Goal: Information Seeking & Learning: Stay updated

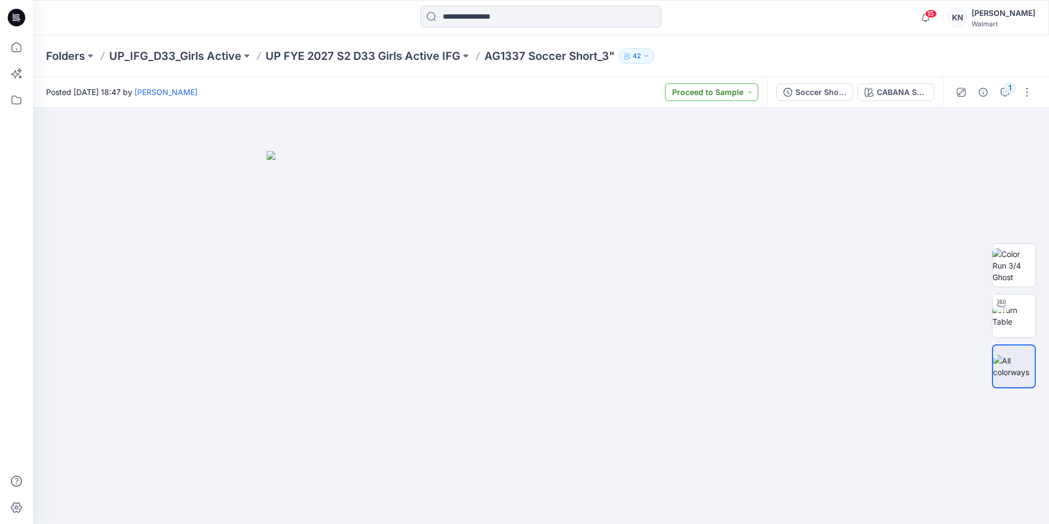
click at [751, 96] on button "Proceed to Sample" at bounding box center [711, 92] width 93 height 18
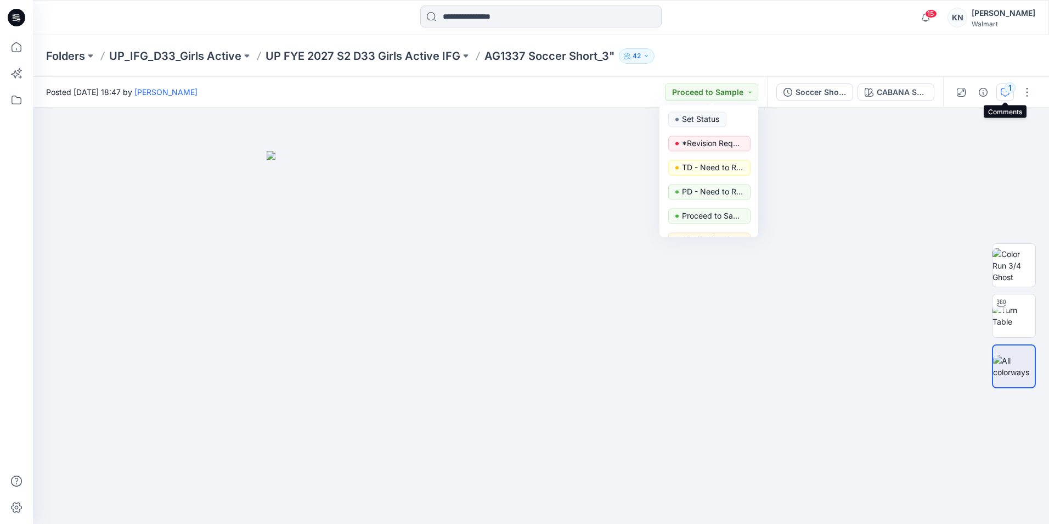
click at [1015, 86] on div "1" at bounding box center [1010, 87] width 11 height 11
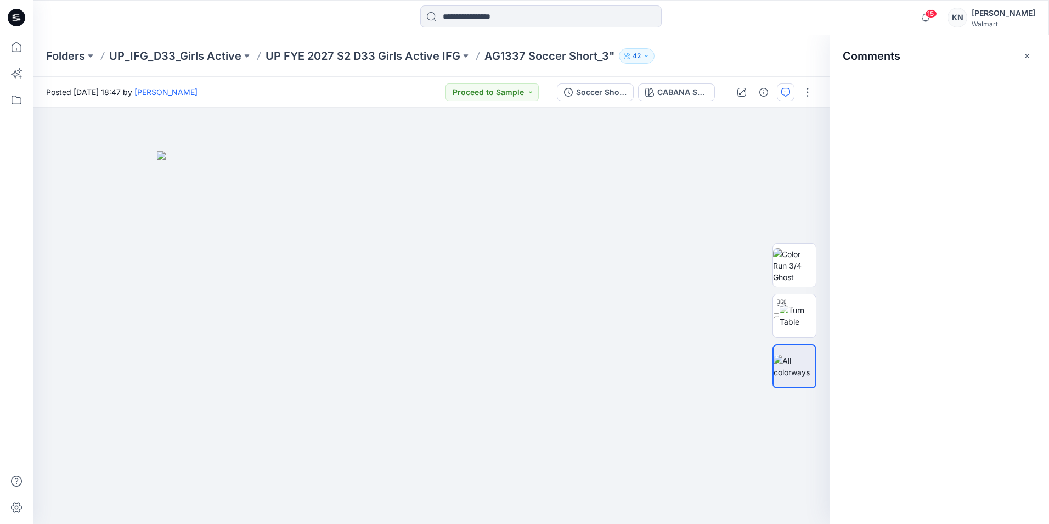
click at [1009, 89] on div "Comments" at bounding box center [940, 279] width 220 height 488
click at [787, 88] on icon "button" at bounding box center [786, 92] width 9 height 9
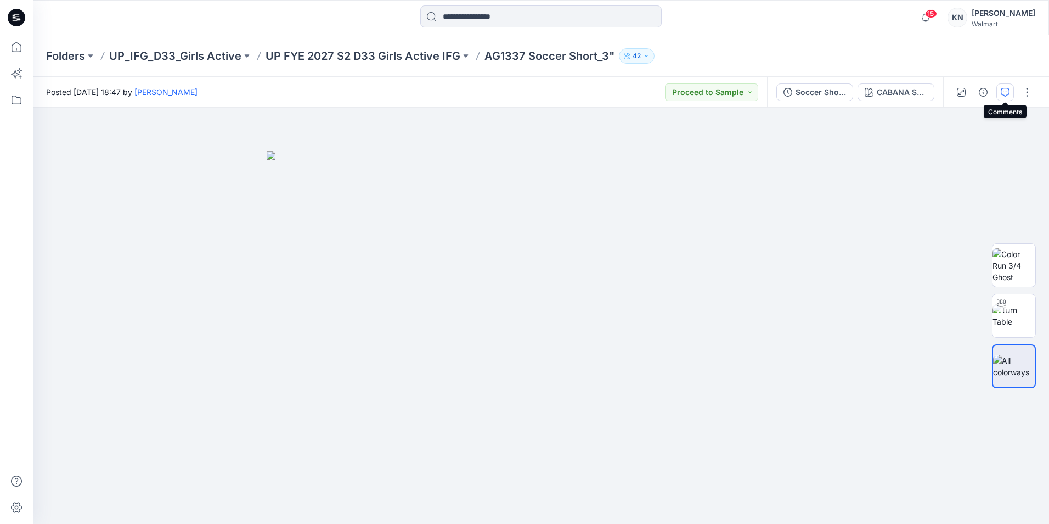
click at [1001, 93] on icon "button" at bounding box center [1005, 92] width 9 height 9
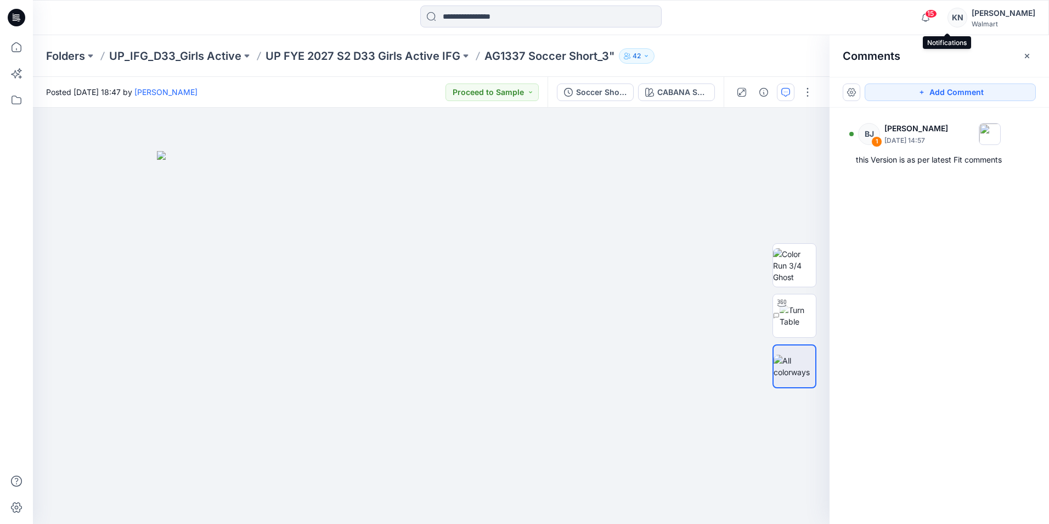
click at [937, 16] on span "15" at bounding box center [931, 13] width 12 height 9
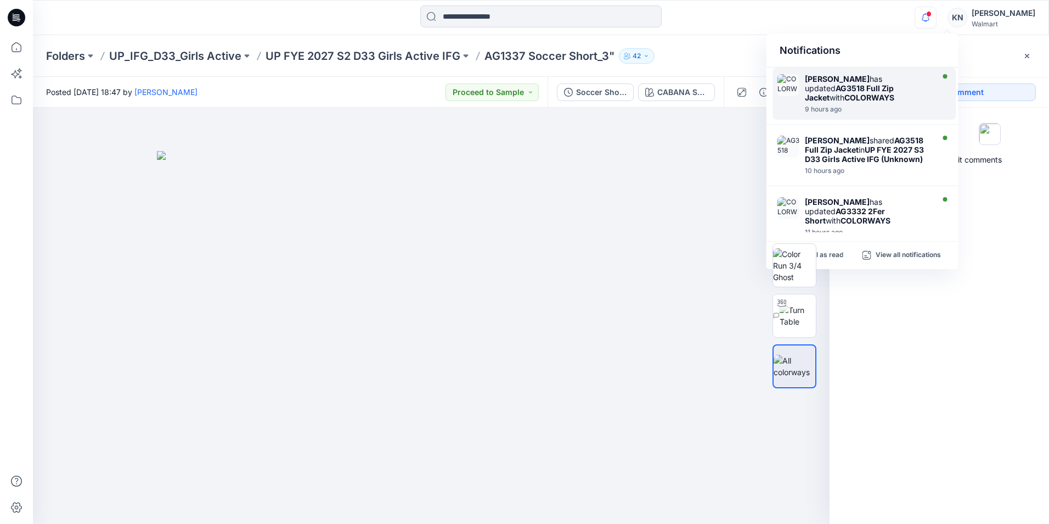
click at [878, 105] on div "9 hours ago" at bounding box center [868, 109] width 126 height 8
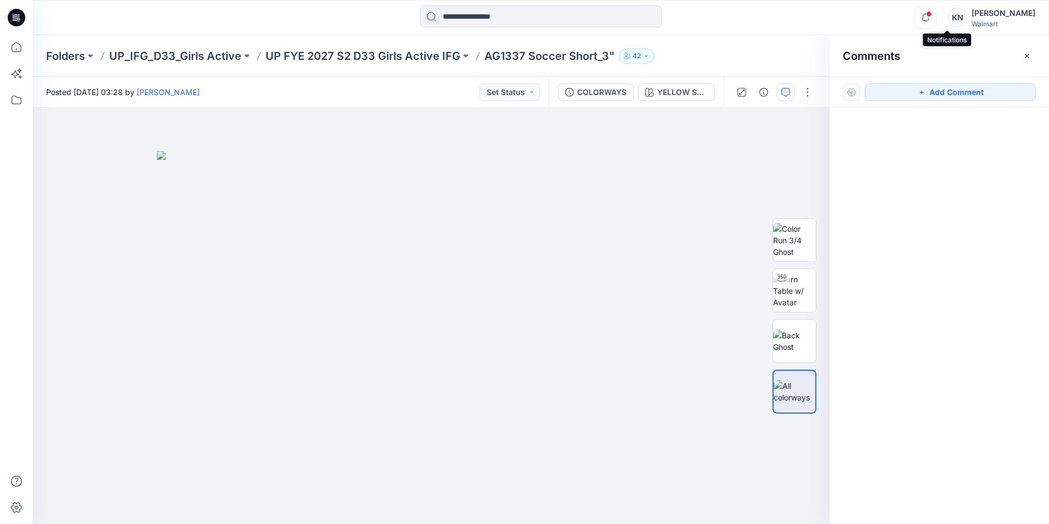
click at [936, 19] on icon "button" at bounding box center [926, 18] width 21 height 22
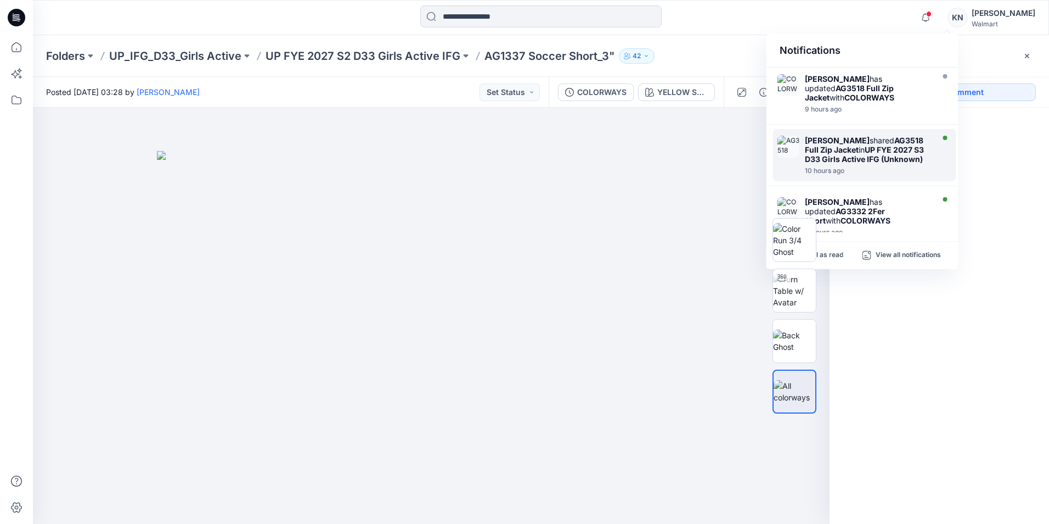
click at [869, 153] on strong "UP FYE 2027 S3 D33 Girls Active IFG (Unknown)" at bounding box center [864, 154] width 119 height 19
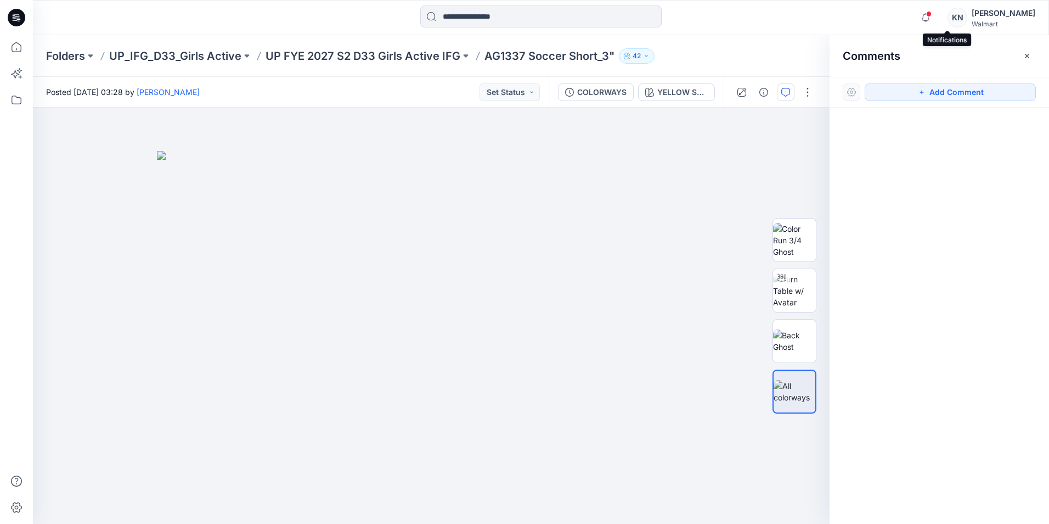
click at [932, 12] on span at bounding box center [928, 14] width 5 height 6
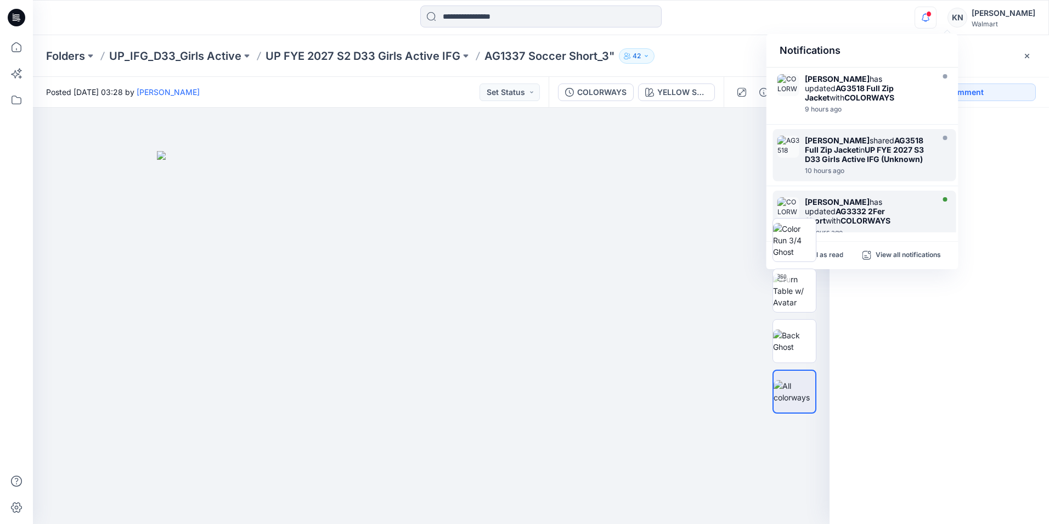
click at [873, 223] on strong "AG3332 2Fer Short" at bounding box center [845, 215] width 80 height 19
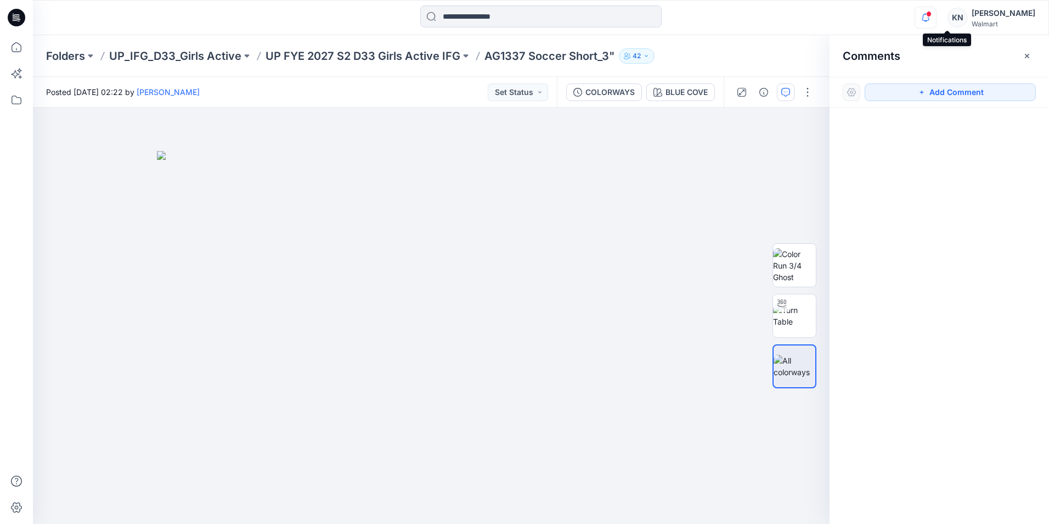
click at [936, 20] on icon "button" at bounding box center [926, 18] width 21 height 22
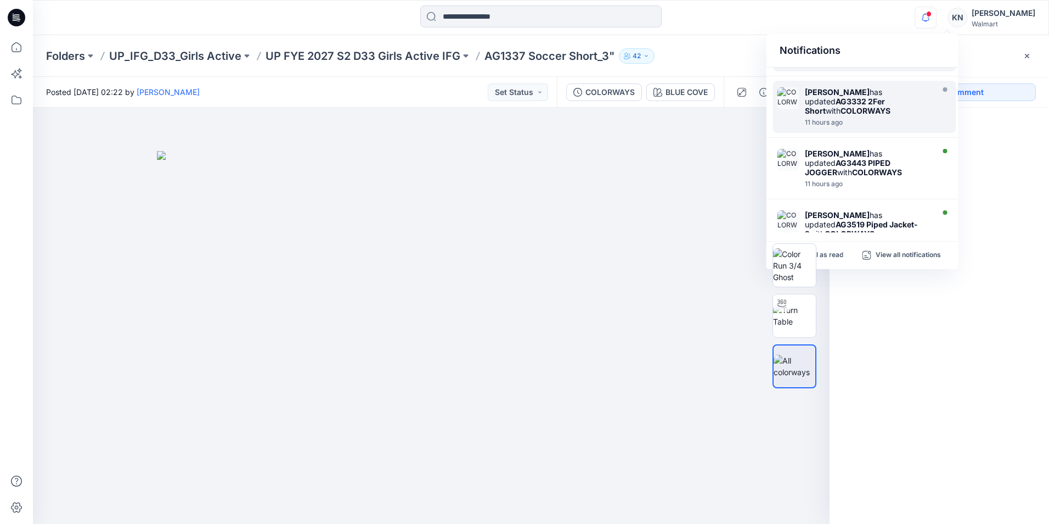
scroll to position [165, 0]
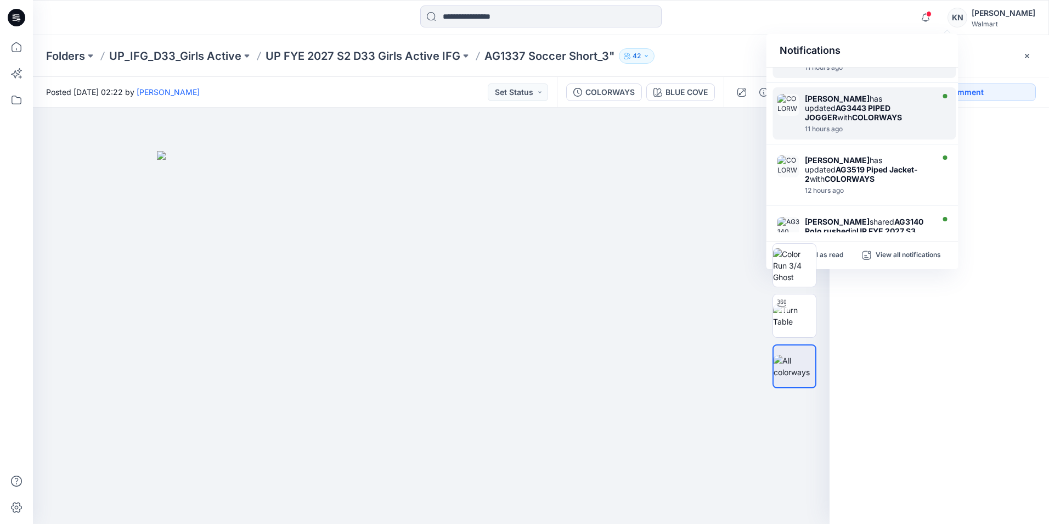
click at [863, 122] on div "[PERSON_NAME] has updated AG3443 PIPED JOGGER with COLORWAYS" at bounding box center [868, 108] width 126 height 28
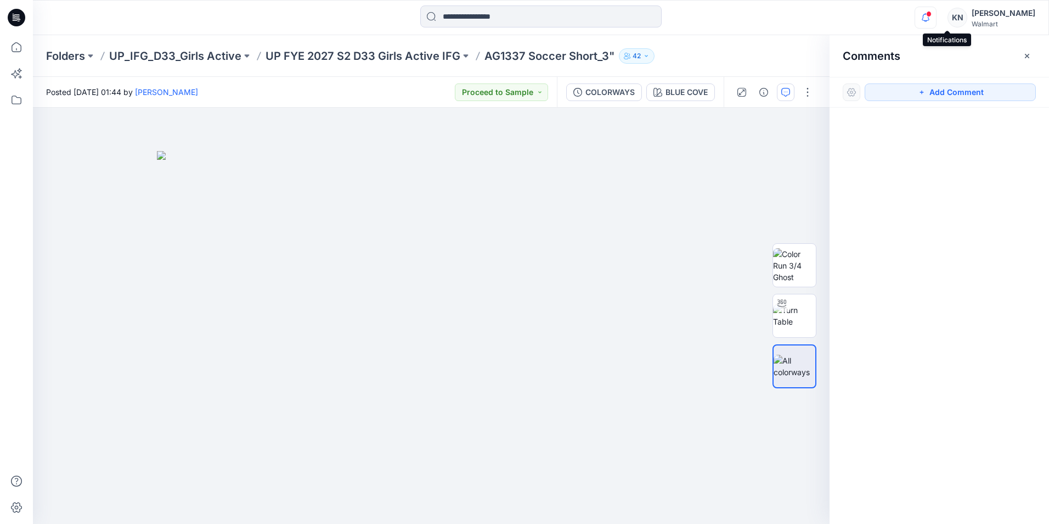
click at [936, 19] on icon "button" at bounding box center [926, 18] width 21 height 22
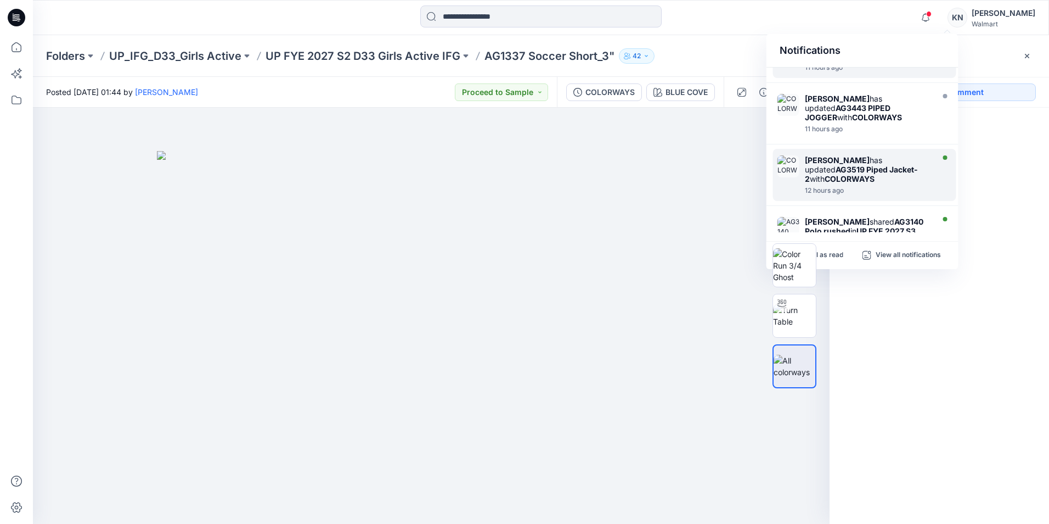
click at [901, 172] on div "[PERSON_NAME] has updated AG3519 Piped Jacket-2 with COLORWAYS" at bounding box center [868, 169] width 126 height 28
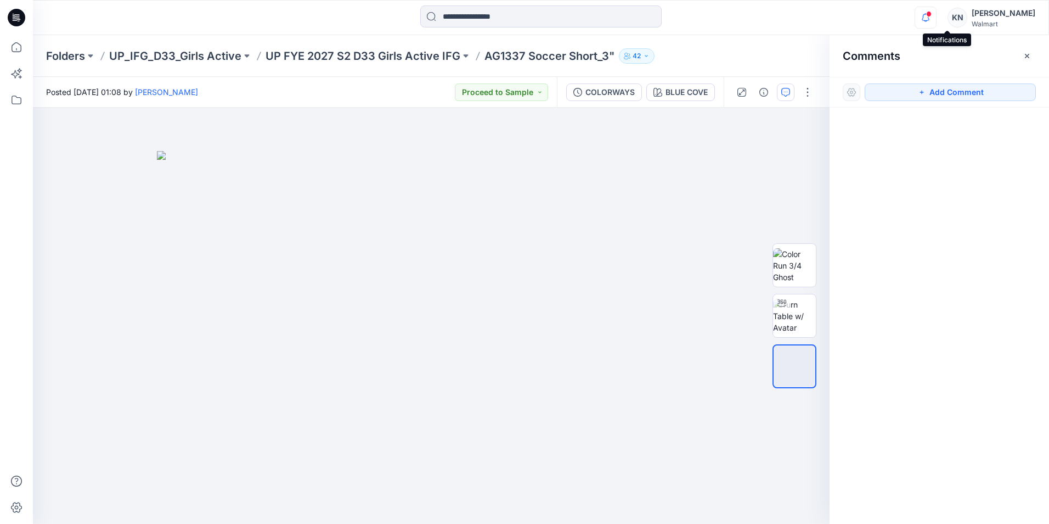
click at [936, 13] on icon "button" at bounding box center [926, 18] width 21 height 22
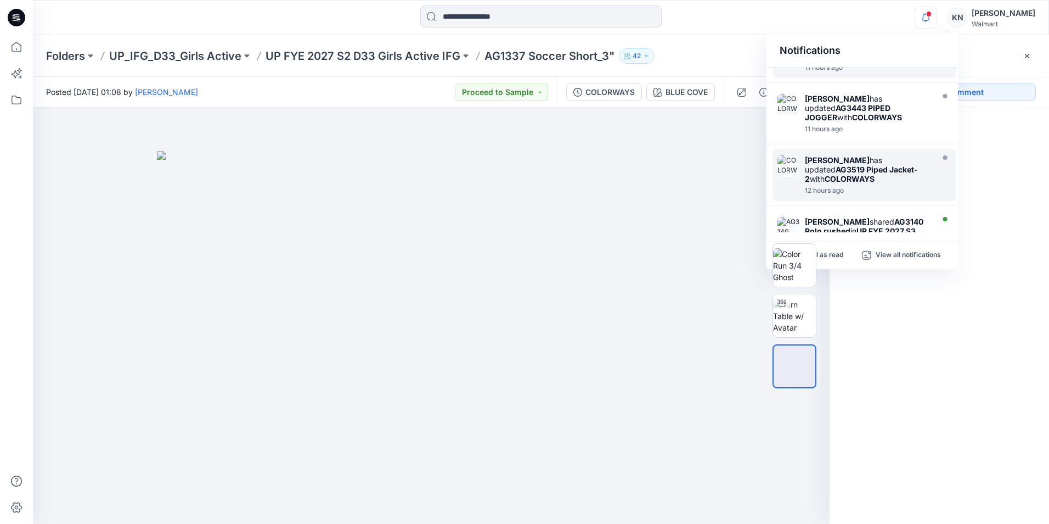
scroll to position [220, 0]
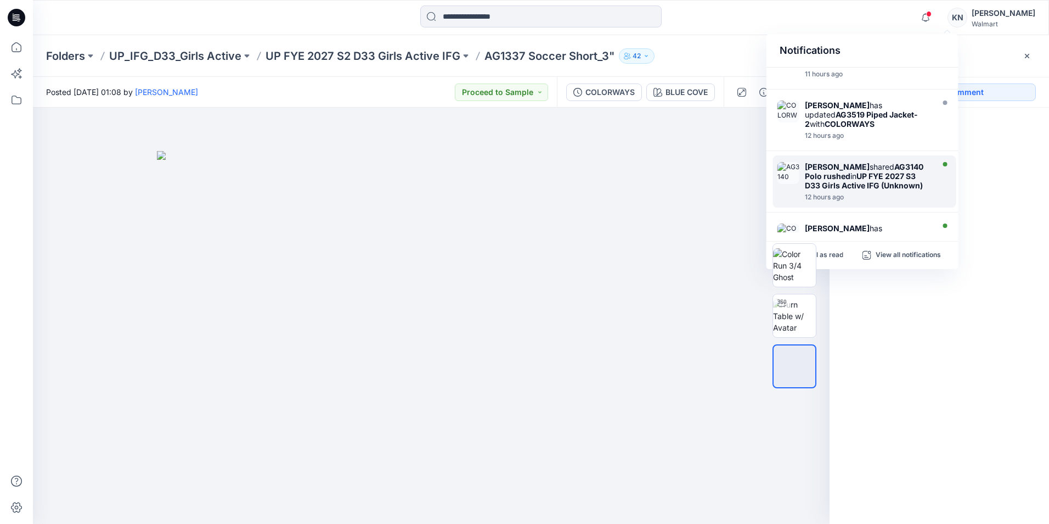
click at [846, 181] on strong "AG3140 Polo rushed" at bounding box center [864, 171] width 119 height 19
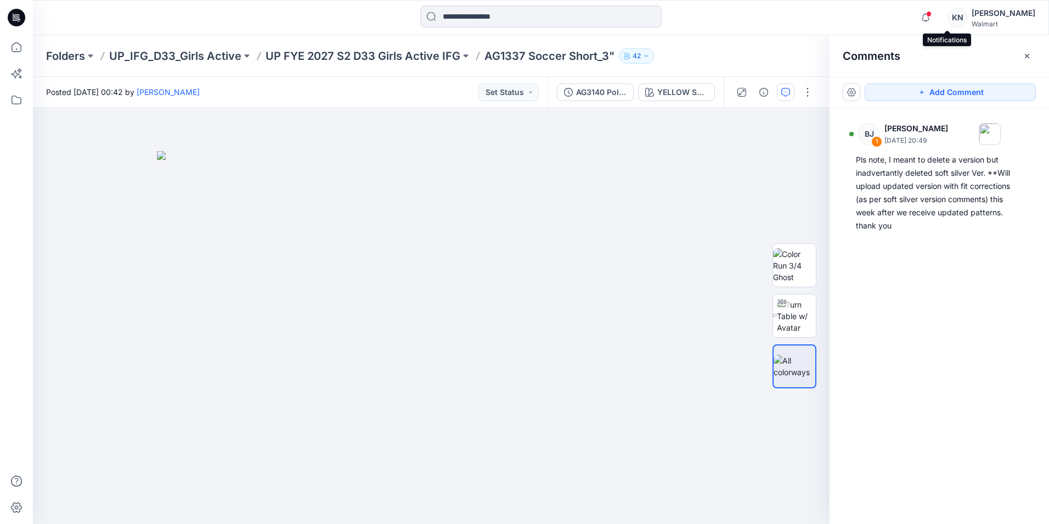
click at [932, 16] on span at bounding box center [928, 14] width 5 height 6
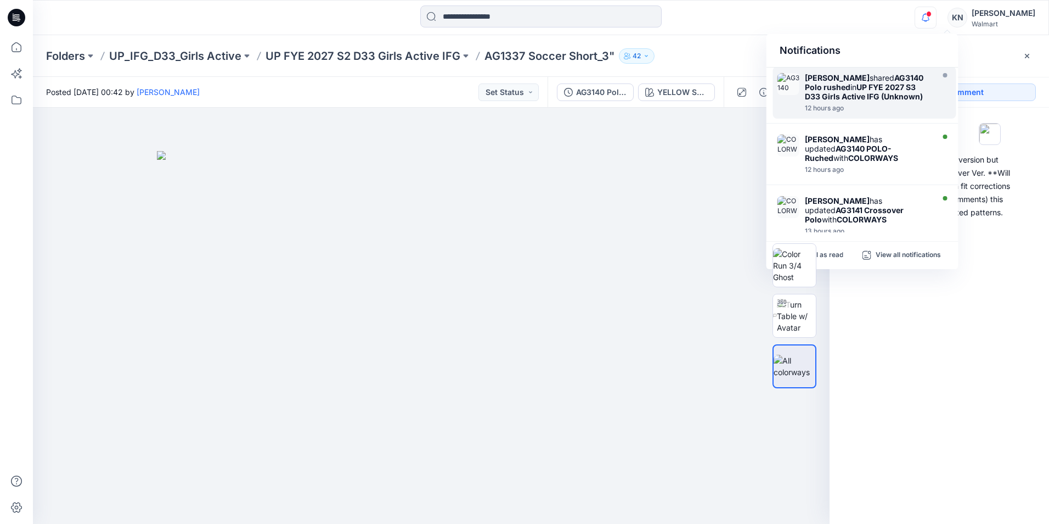
scroll to position [329, 0]
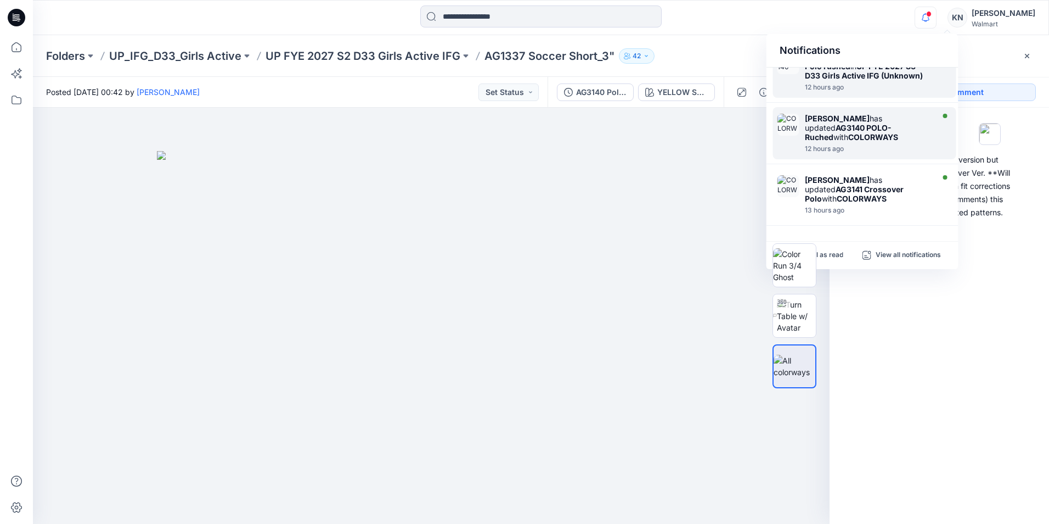
click at [881, 153] on div "12 hours ago" at bounding box center [868, 149] width 126 height 8
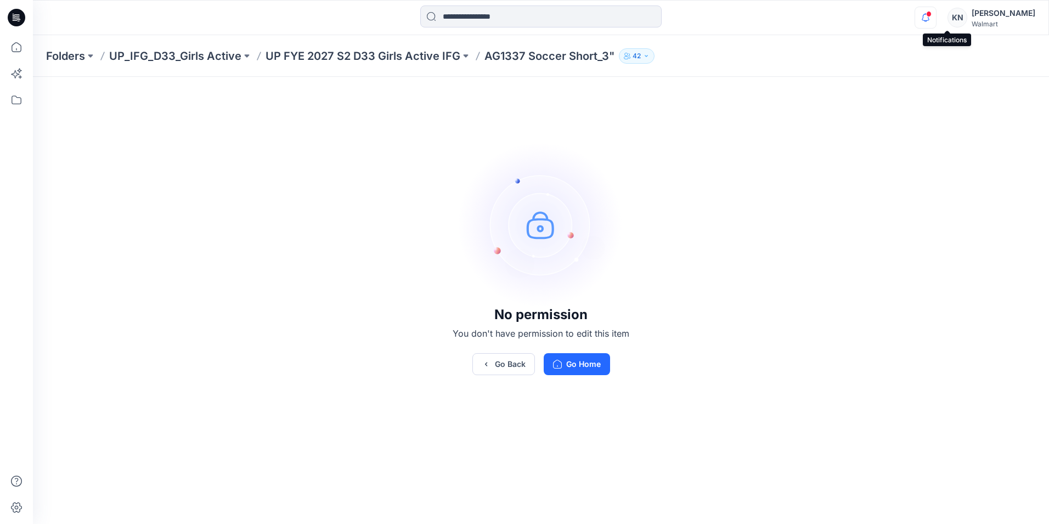
click at [936, 18] on icon "button" at bounding box center [926, 18] width 21 height 22
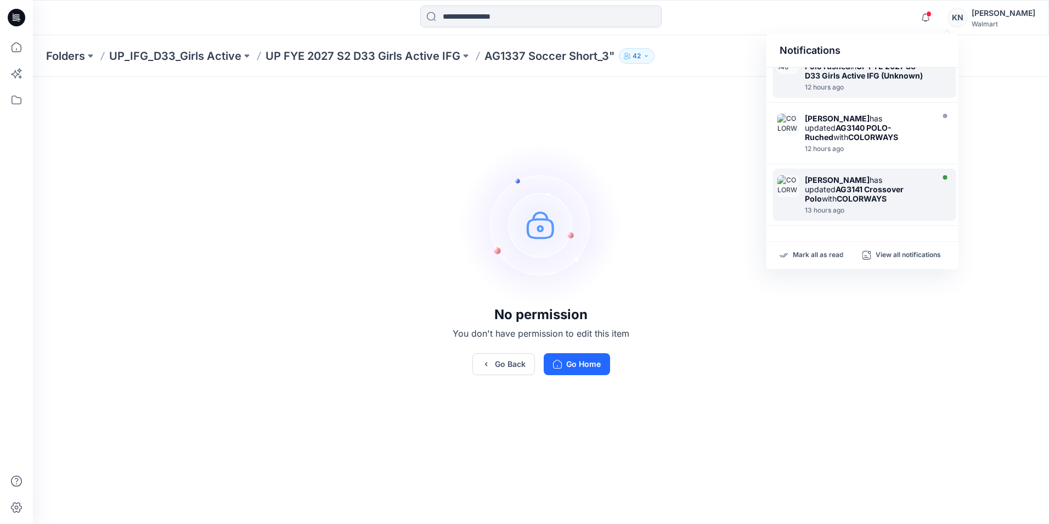
click at [850, 198] on strong "AG3141 Crossover Polo" at bounding box center [854, 193] width 99 height 19
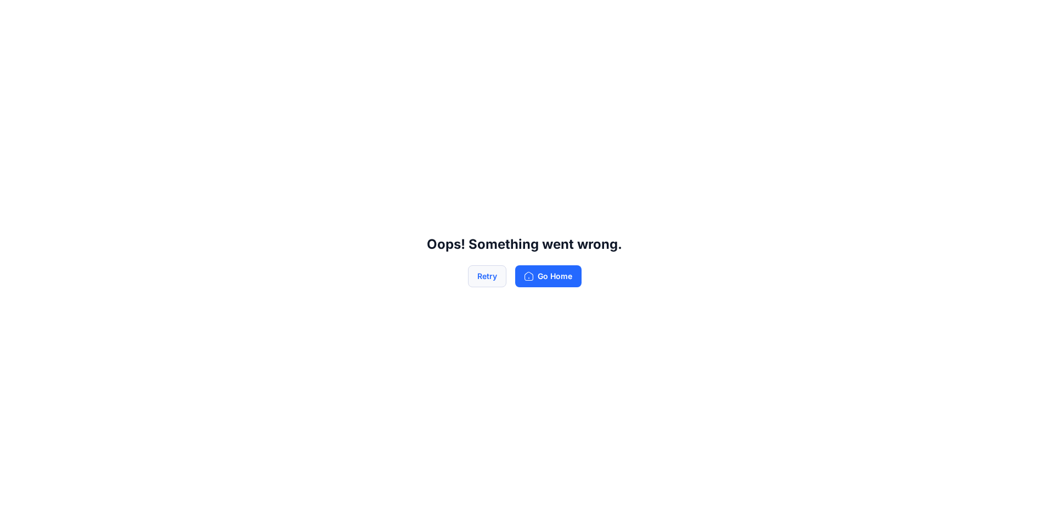
click at [490, 281] on button "Retry" at bounding box center [487, 276] width 38 height 22
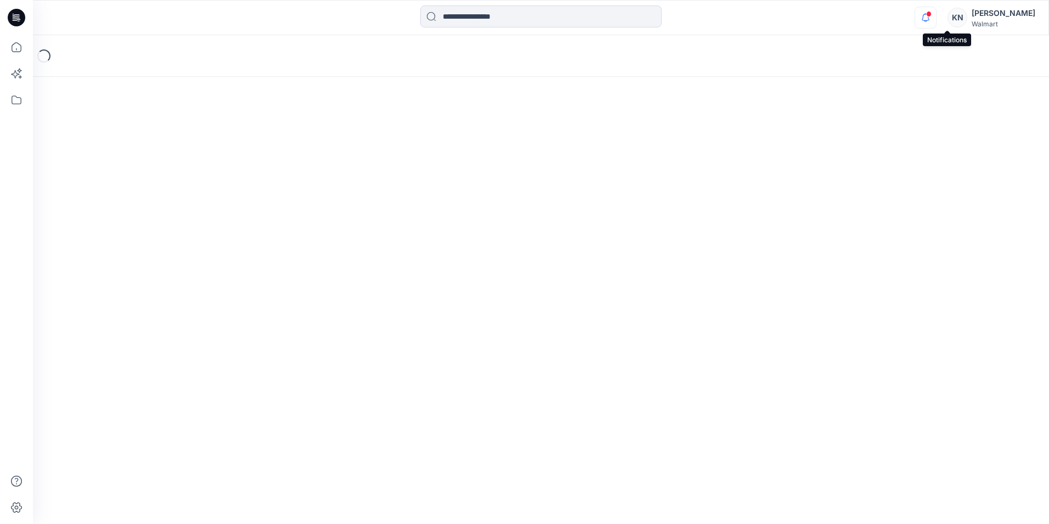
click at [936, 18] on icon "button" at bounding box center [926, 18] width 21 height 22
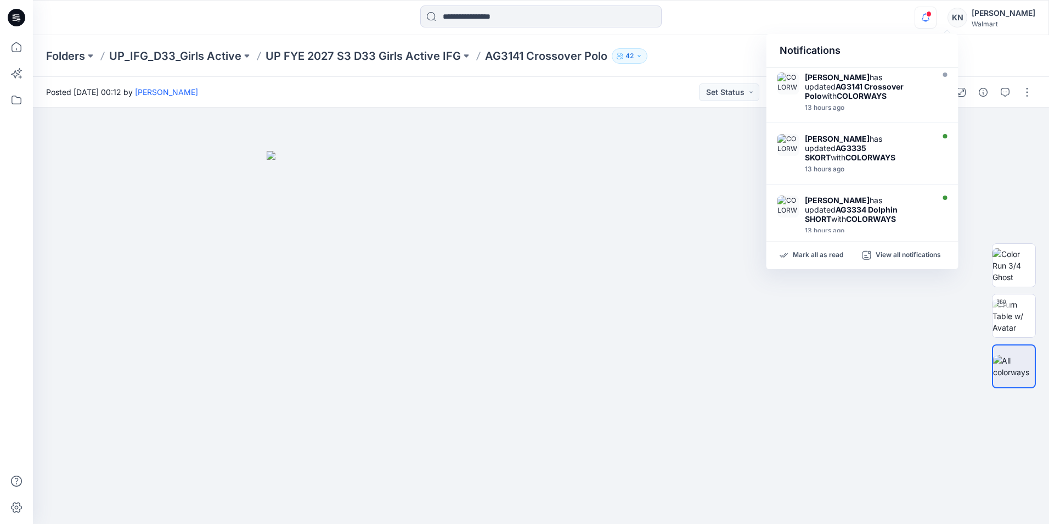
scroll to position [459, 0]
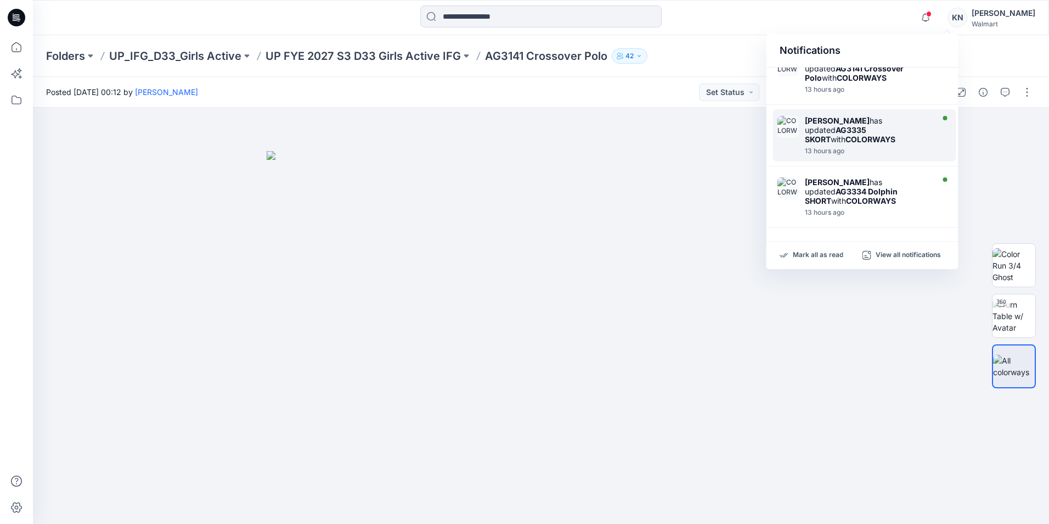
click at [857, 133] on strong "AG3335 SKORT" at bounding box center [835, 134] width 61 height 19
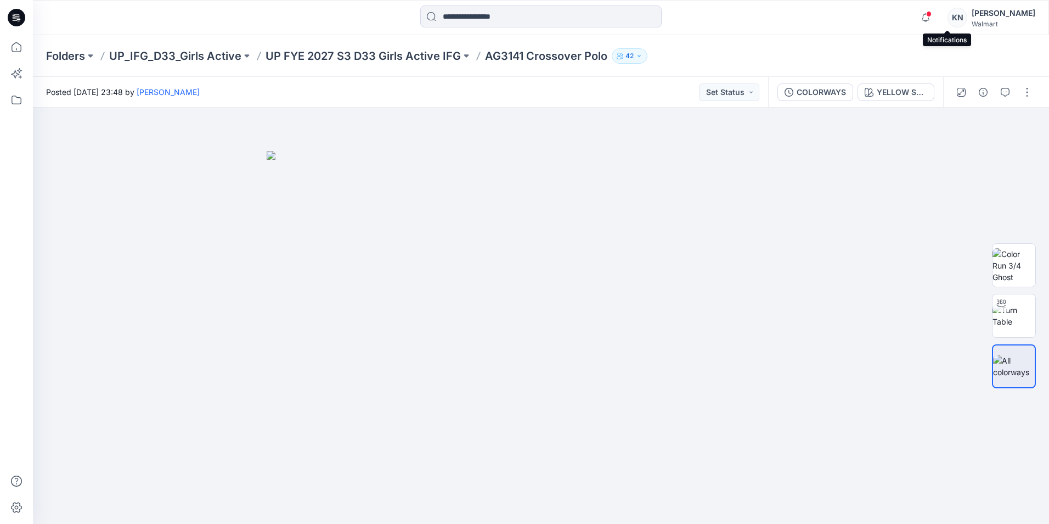
click at [932, 16] on span at bounding box center [928, 14] width 5 height 6
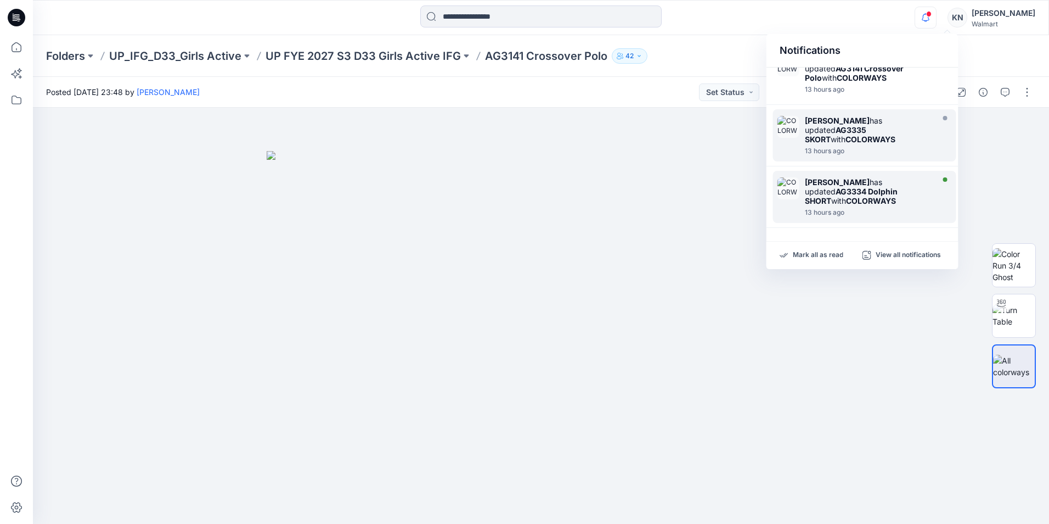
click at [860, 193] on strong "AG3334 Dolphin SHORT" at bounding box center [851, 196] width 93 height 19
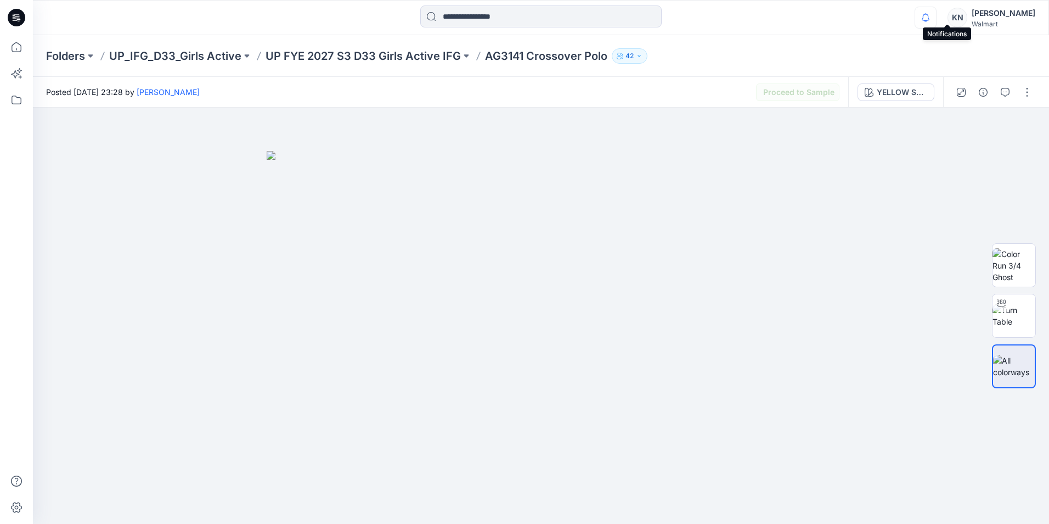
click at [936, 15] on icon "button" at bounding box center [926, 18] width 21 height 22
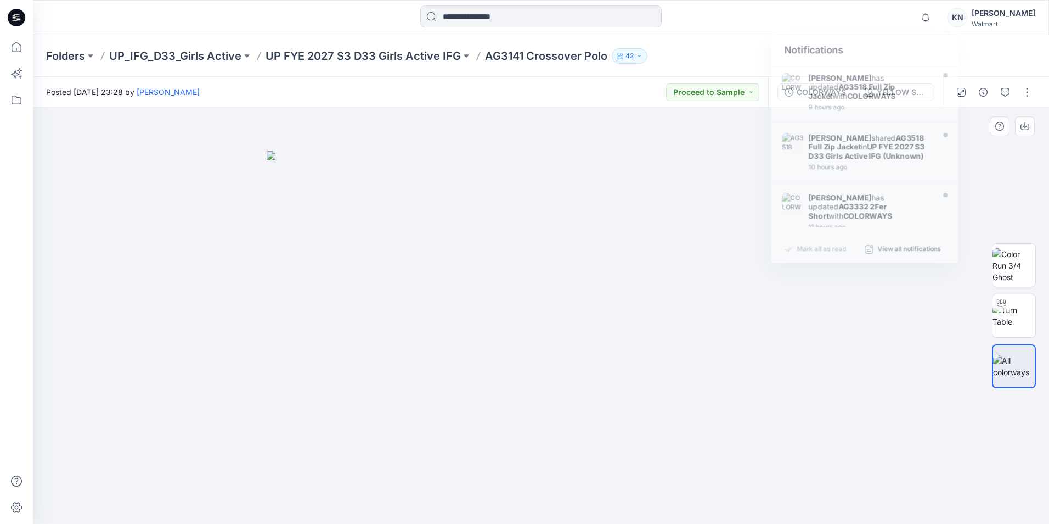
click at [750, 328] on img at bounding box center [541, 337] width 549 height 373
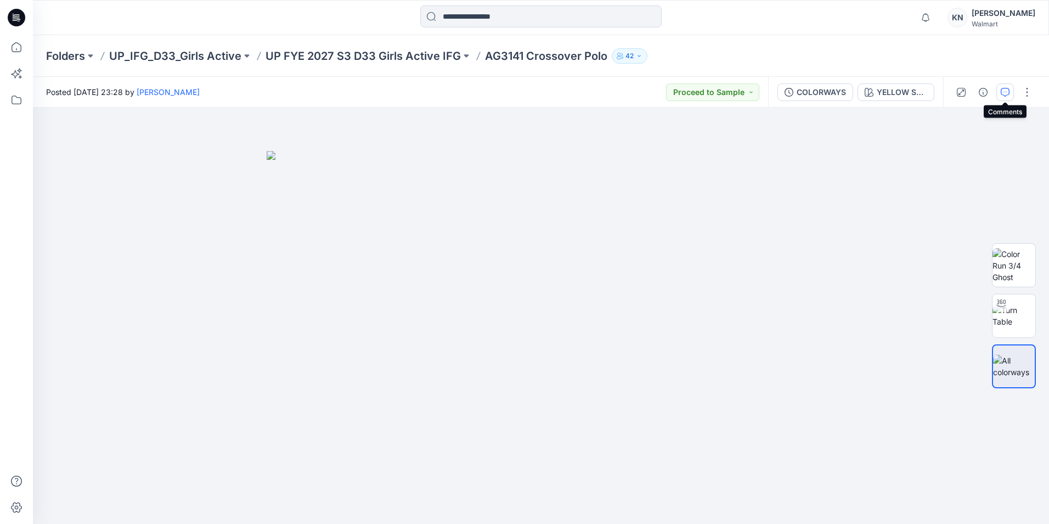
click at [1000, 89] on button "button" at bounding box center [1006, 92] width 18 height 18
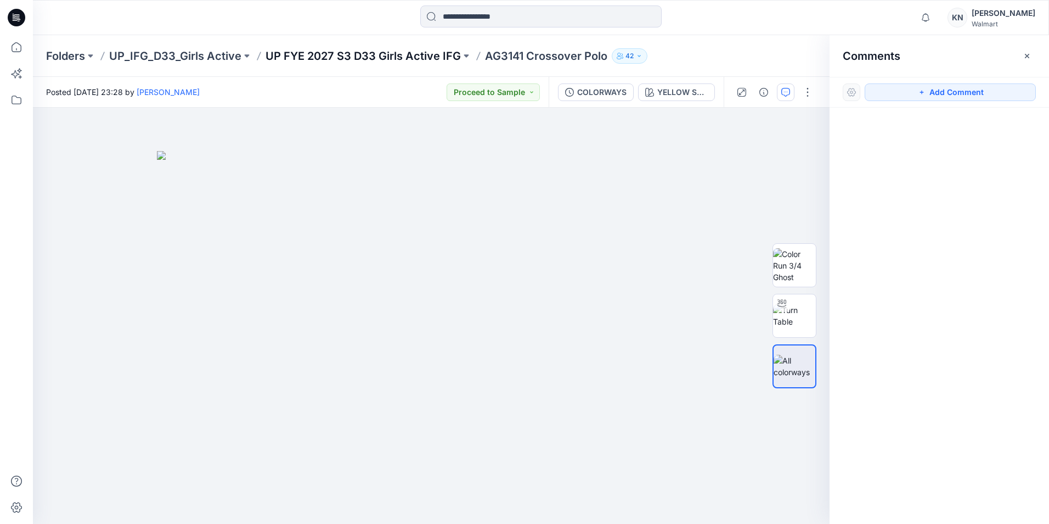
click at [349, 49] on p "UP FYE 2027 S3 D33 Girls Active IFG" at bounding box center [363, 55] width 195 height 15
